Goal: Obtain resource: Download file/media

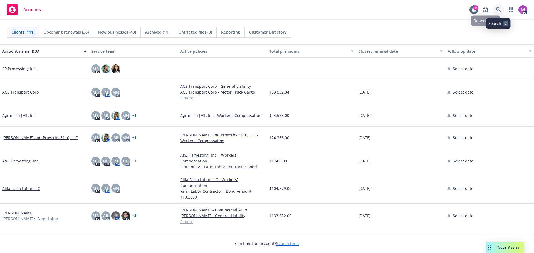
click at [499, 8] on icon at bounding box center [498, 9] width 5 height 5
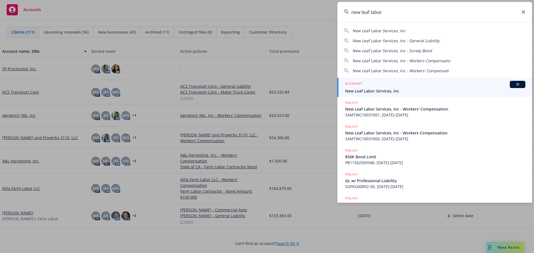
type input "new leaf labor"
click at [371, 89] on span "New Leaf Labor Services, Inc" at bounding box center [435, 91] width 180 height 6
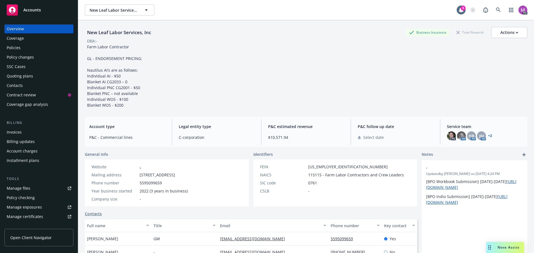
click at [19, 50] on div "Policies" at bounding box center [14, 47] width 14 height 9
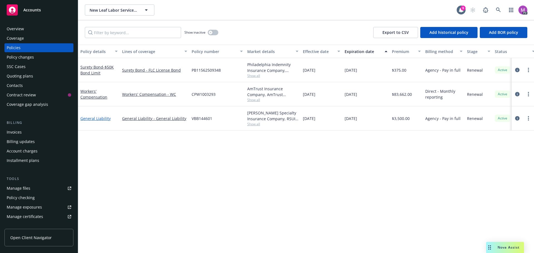
click at [103, 118] on link "General Liability" at bounding box center [95, 118] width 30 height 5
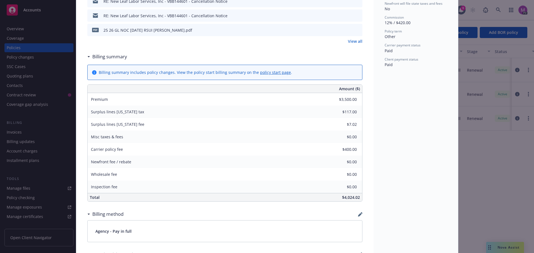
scroll to position [111, 0]
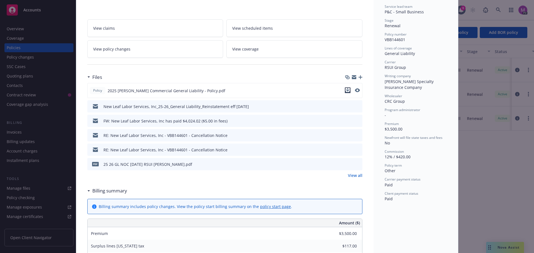
click at [346, 88] on icon "download file" at bounding box center [347, 90] width 4 height 4
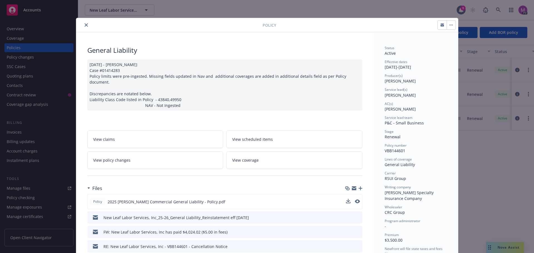
click at [85, 22] on button "close" at bounding box center [86, 25] width 7 height 7
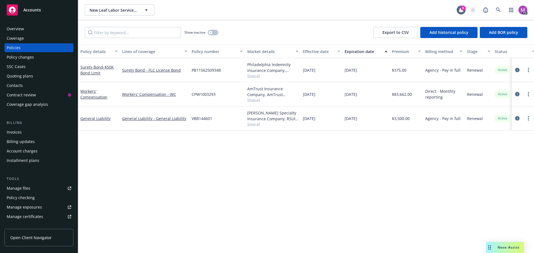
click at [84, 26] on div "Show inactive Export to CSV Add historical policy Add BOR policy" at bounding box center [306, 32] width 456 height 24
click at [500, 8] on icon at bounding box center [498, 10] width 5 height 5
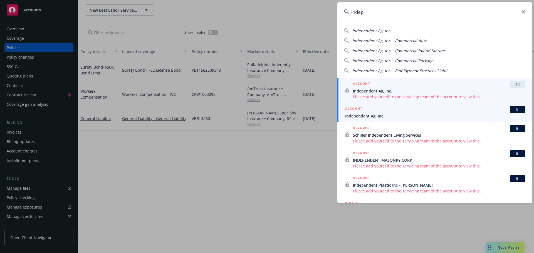
type input "indep"
click at [365, 115] on span "Independent Ag, Inc." at bounding box center [435, 116] width 180 height 6
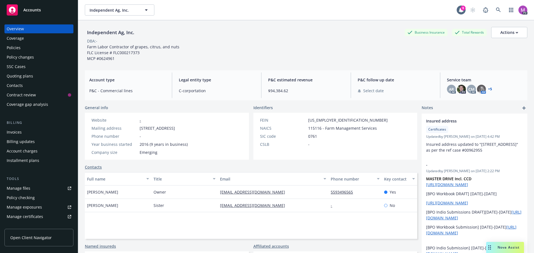
click at [16, 51] on div "Policies" at bounding box center [14, 47] width 14 height 9
